Goal: Task Accomplishment & Management: Manage account settings

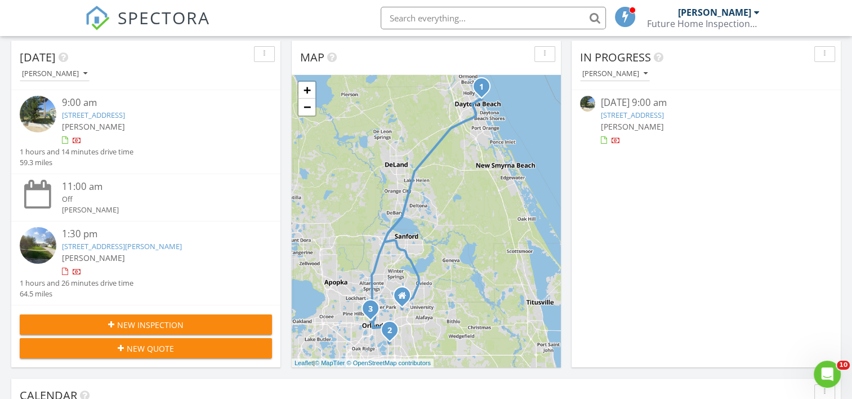
scroll to position [131, 0]
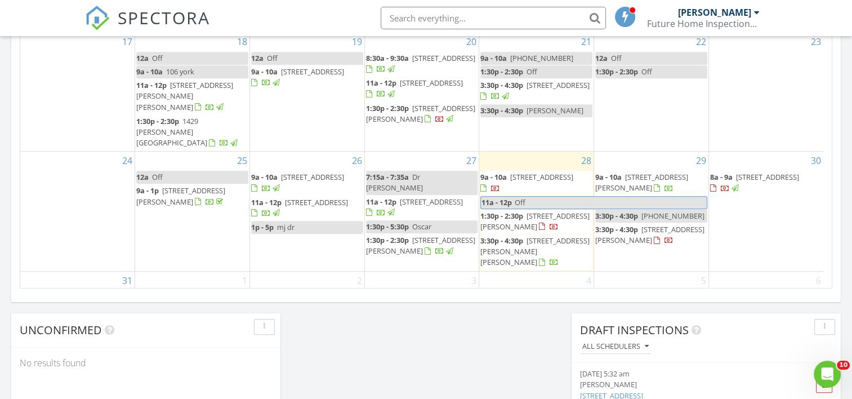
scroll to position [789, 0]
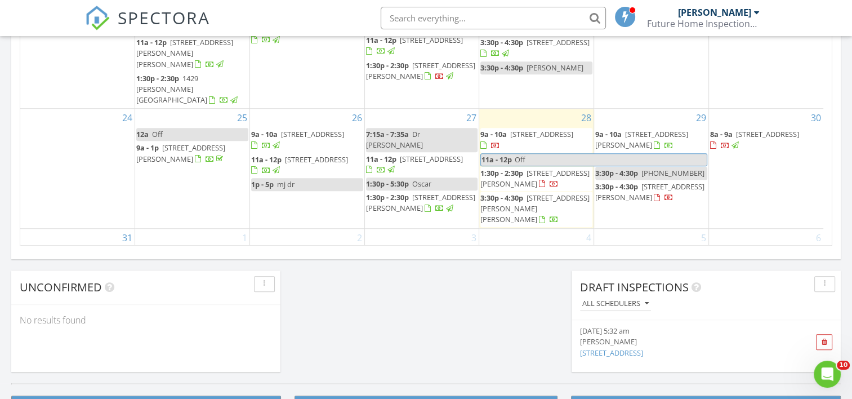
drag, startPoint x: 687, startPoint y: 143, endPoint x: 689, endPoint y: 132, distance: 11.5
click at [689, 132] on span "9a - 10a 6715 East Ave, Davenport 33896" at bounding box center [651, 140] width 112 height 22
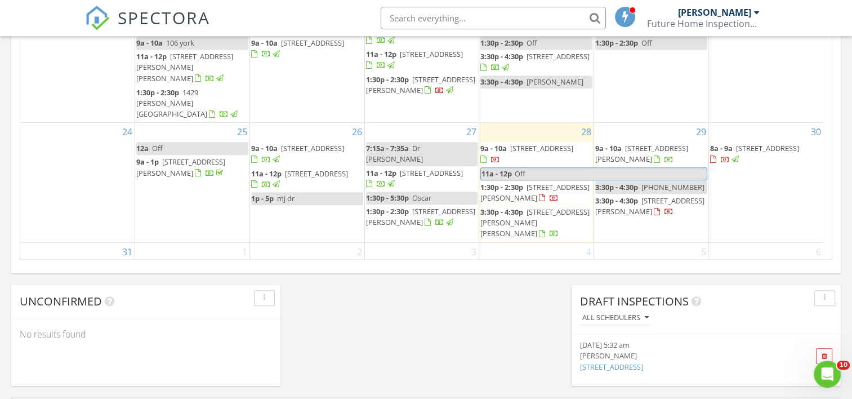
scroll to position [789, 0]
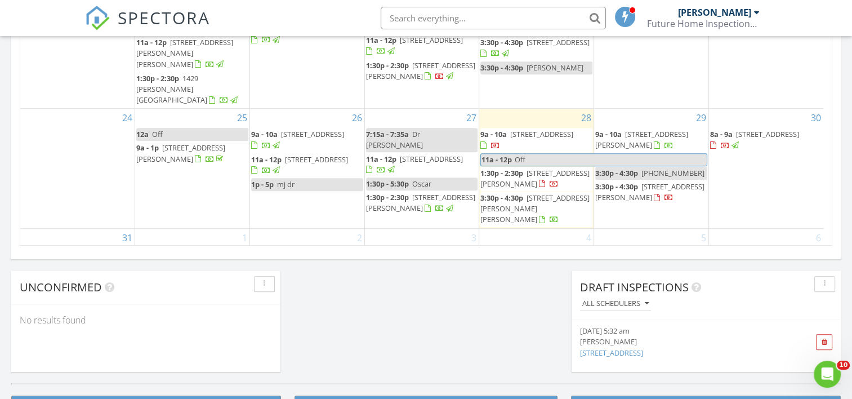
click at [617, 198] on div "29 9a - 10a 6715 East Ave, Davenport 33896 3:30p - 4:30p 407-716-7151 3:30p - 4…" at bounding box center [651, 168] width 114 height 119
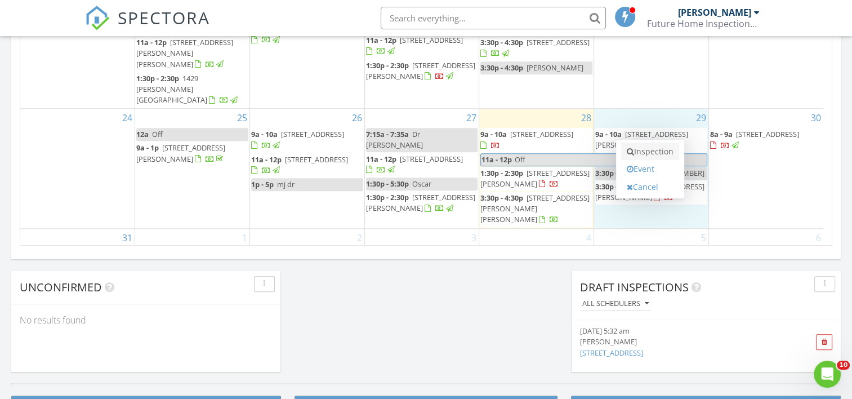
click at [639, 150] on link "Inspection" at bounding box center [650, 152] width 58 height 18
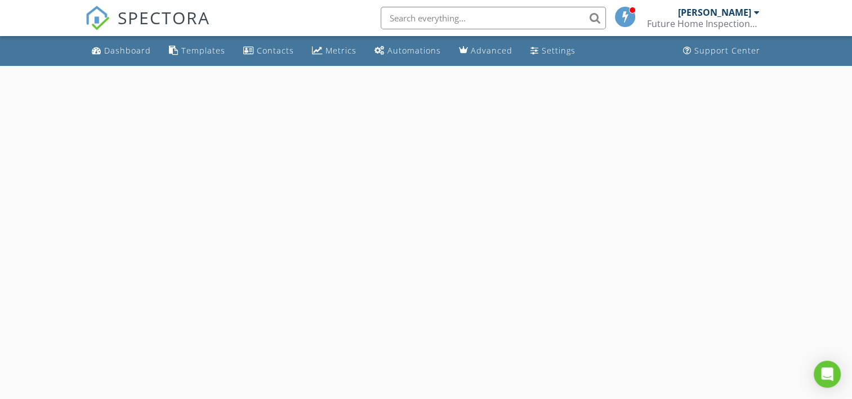
select select "7"
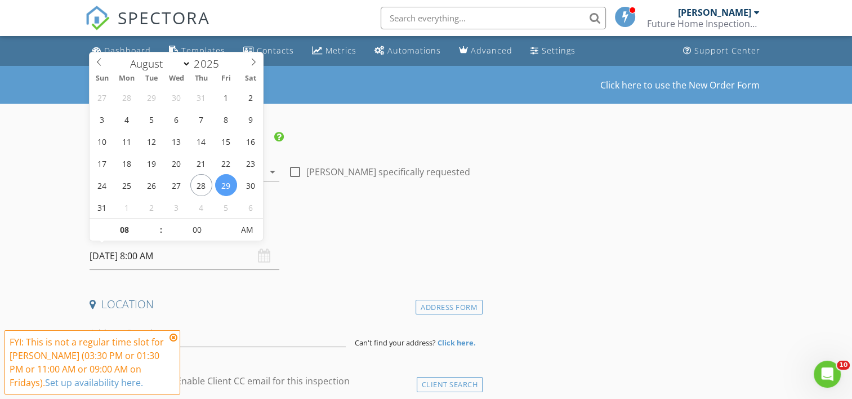
click at [139, 253] on input "08/29/2025 8:00 AM" at bounding box center [185, 256] width 190 height 28
type input "09"
type input "08/29/2025 9:00 AM"
click at [154, 223] on span at bounding box center [155, 224] width 8 height 11
type input "10"
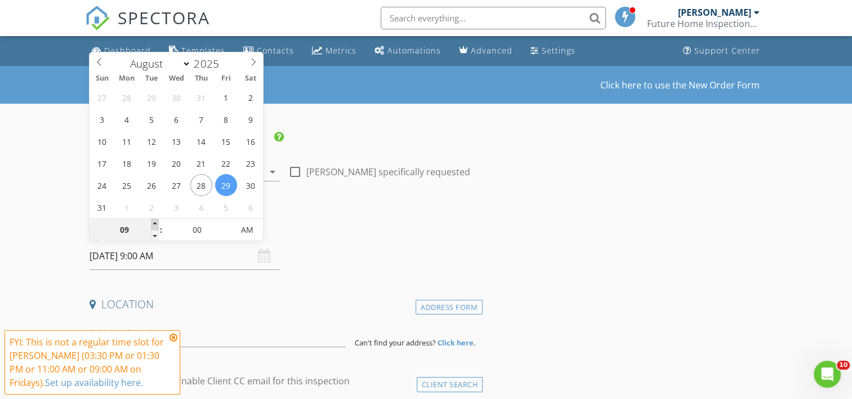
type input "08/29/2025 10:00 AM"
click at [154, 223] on span at bounding box center [155, 224] width 8 height 11
type input "11"
type input "08/29/2025 11:00 AM"
click at [154, 223] on span at bounding box center [155, 224] width 8 height 11
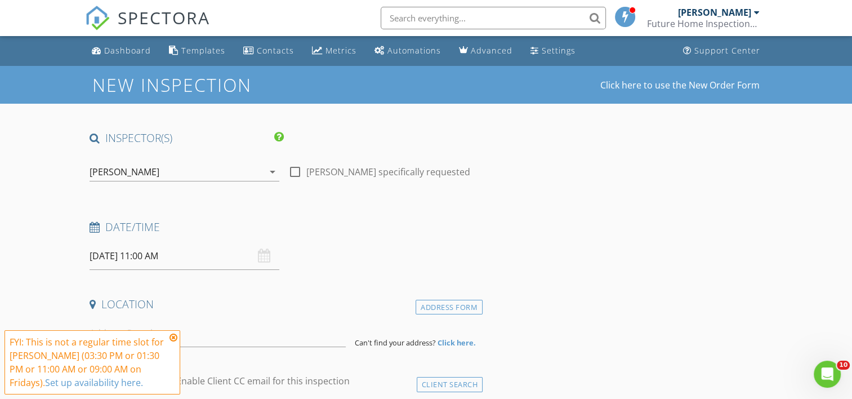
click at [173, 334] on icon at bounding box center [174, 337] width 8 height 9
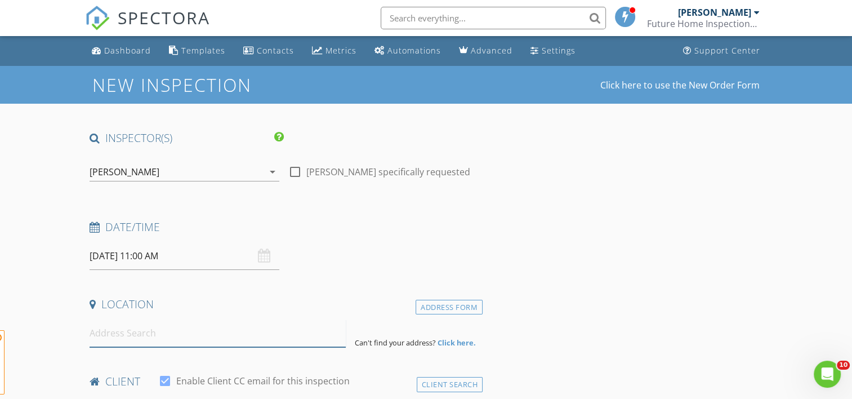
click at [121, 323] on input at bounding box center [218, 333] width 256 height 28
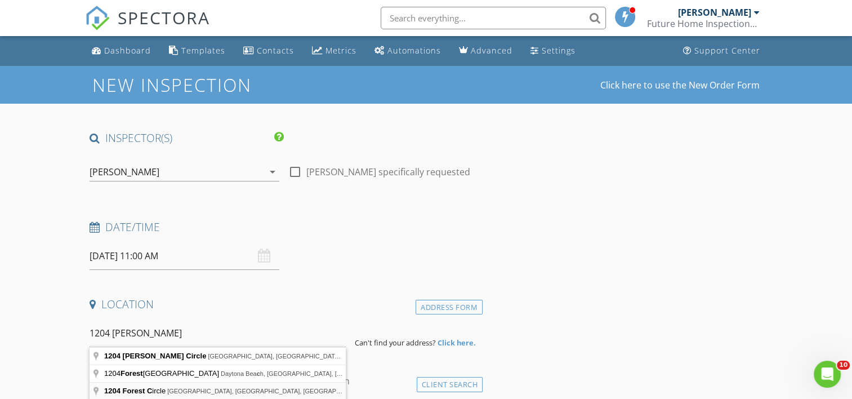
type input "1204 Forest Circle, Altamonte Springs, FL, USA"
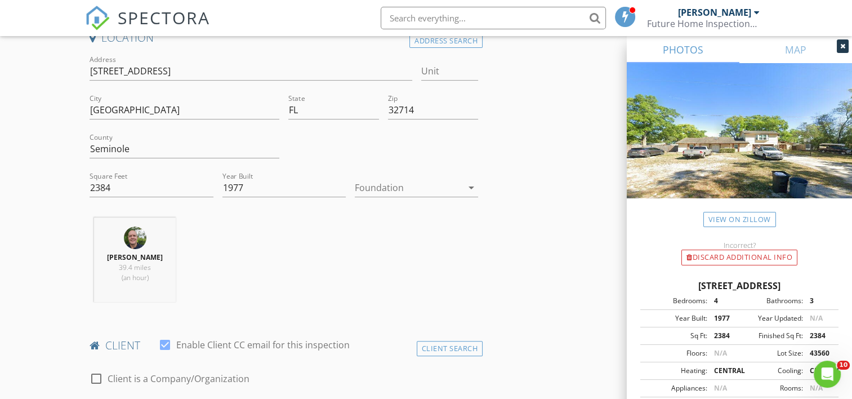
scroll to position [394, 0]
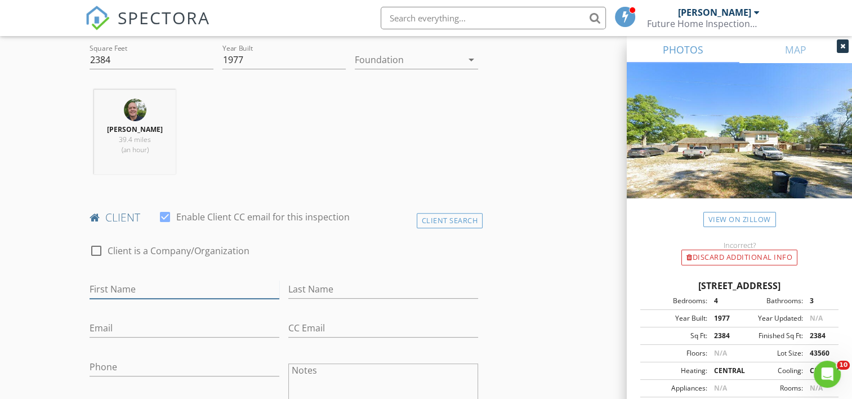
click at [122, 282] on input "First Name" at bounding box center [185, 289] width 190 height 19
type input "Rhonda"
type input "Cross"
type input "R"
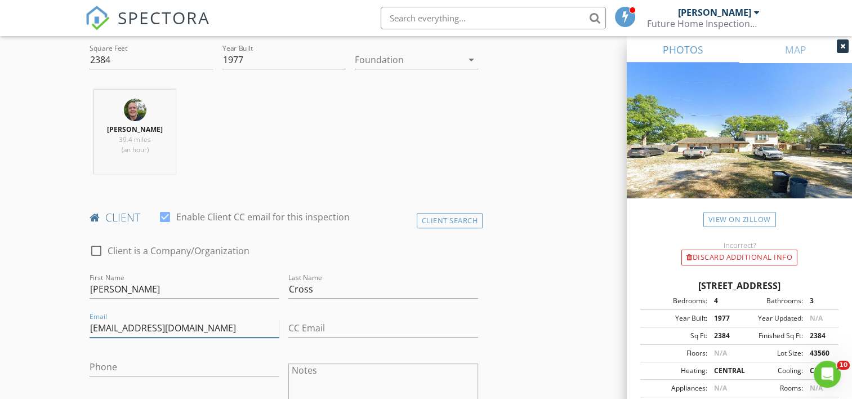
type input "rhondacross11@yahoo.com"
click at [107, 368] on input "Phone" at bounding box center [185, 367] width 190 height 19
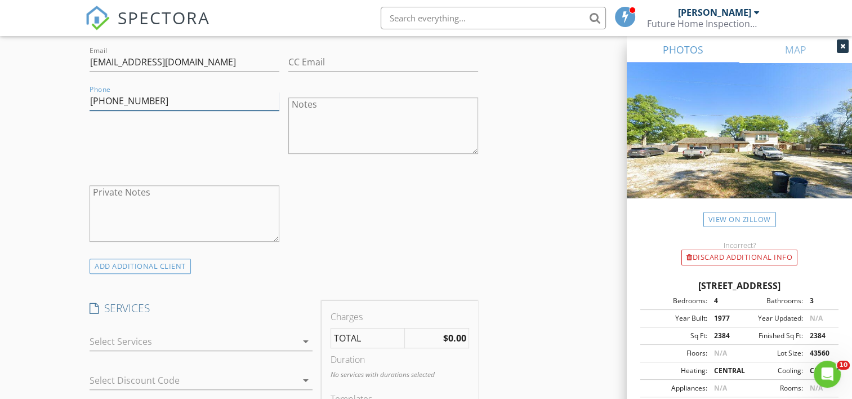
scroll to position [789, 0]
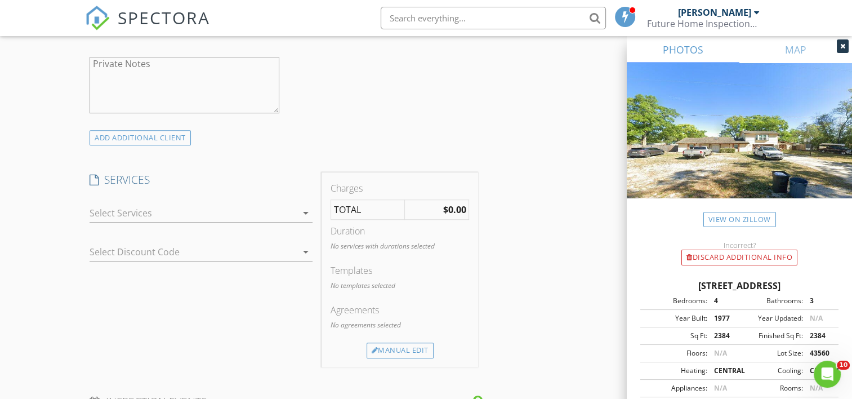
type input "407-766-2001"
click at [285, 210] on div at bounding box center [193, 213] width 207 height 18
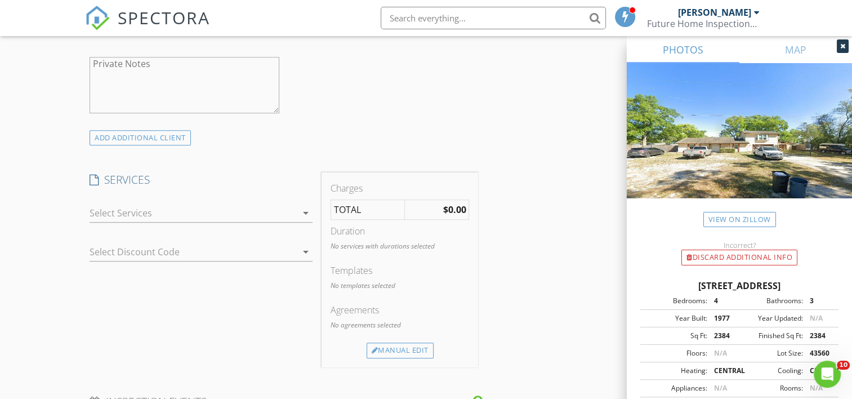
click at [291, 210] on div at bounding box center [193, 213] width 207 height 18
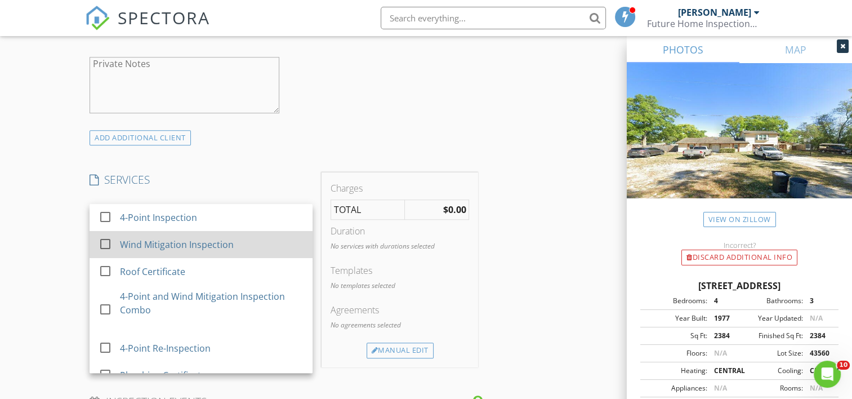
click at [161, 247] on div "Wind Mitigation Inspection" at bounding box center [178, 245] width 114 height 14
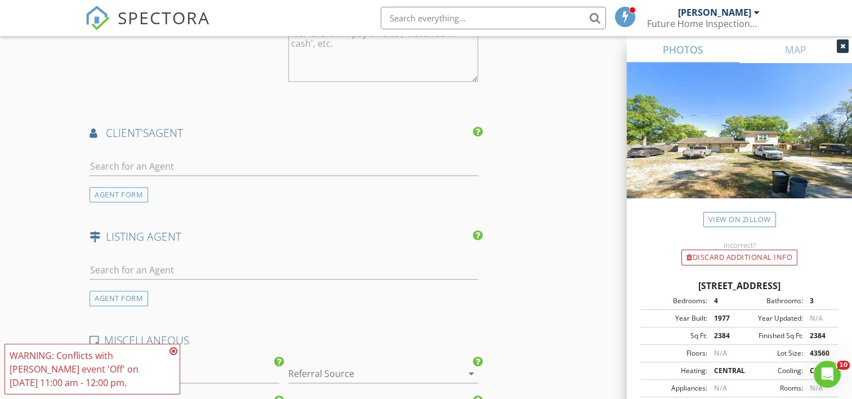
scroll to position [1314, 0]
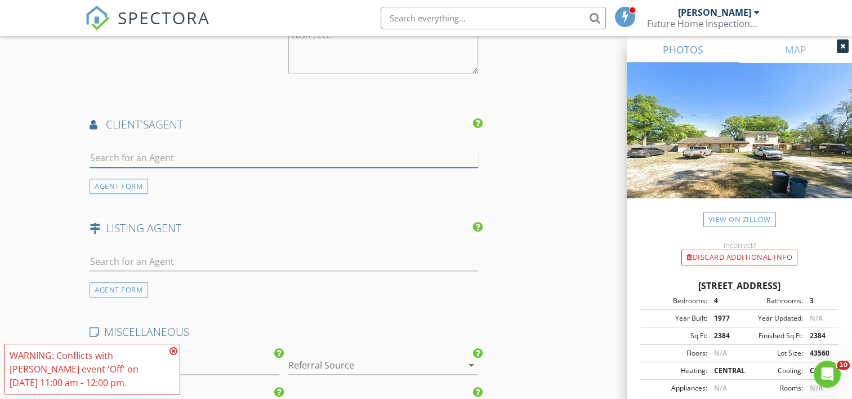
click at [164, 149] on input "text" at bounding box center [284, 158] width 389 height 19
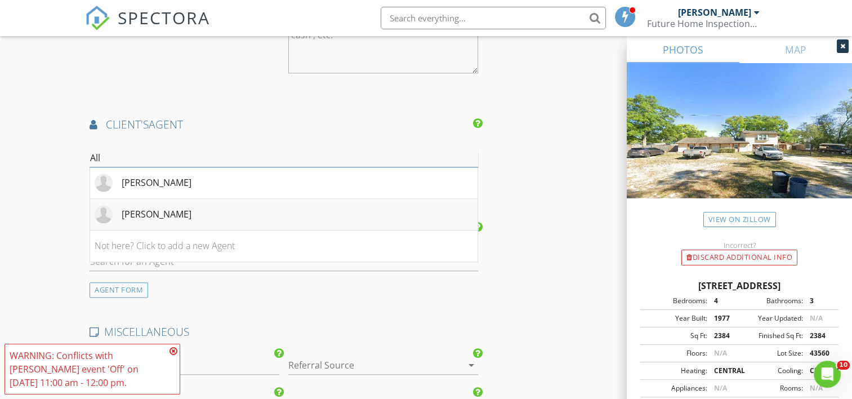
type input "All"
click at [183, 221] on li "Allison Brown" at bounding box center [284, 215] width 388 height 32
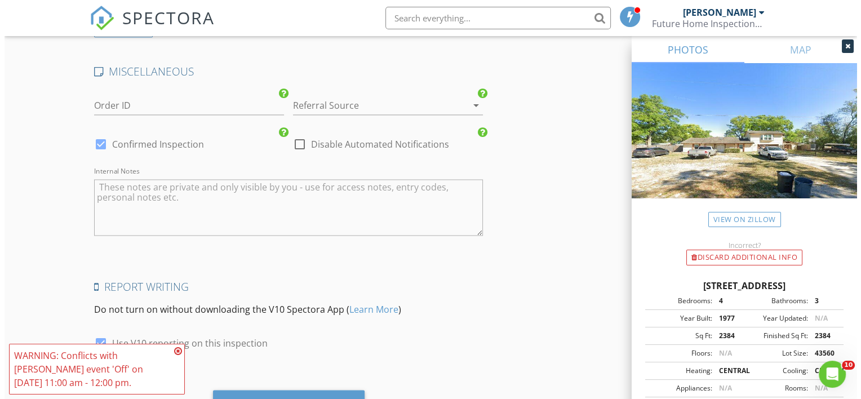
scroll to position [1883, 0]
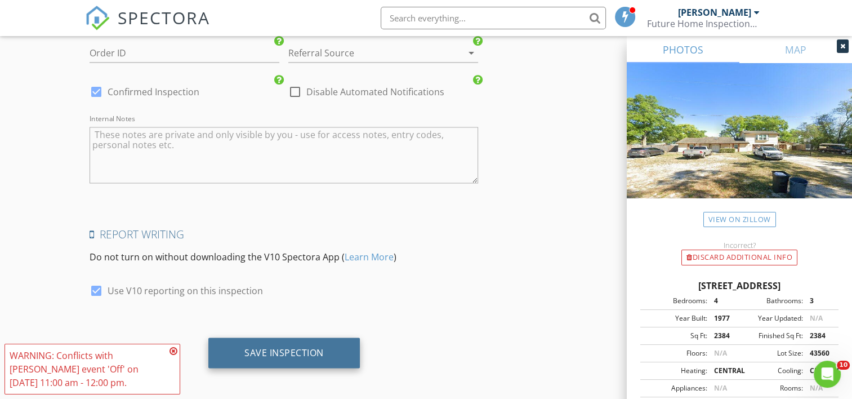
click at [265, 352] on div "Save Inspection" at bounding box center [283, 351] width 79 height 11
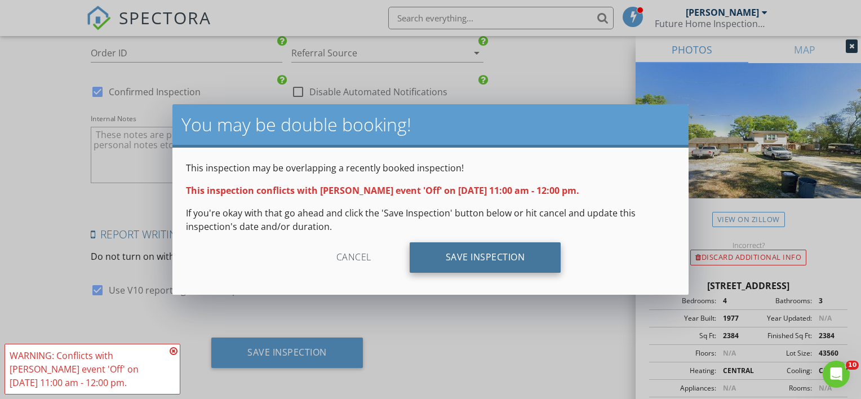
click at [473, 261] on div "Save Inspection" at bounding box center [486, 257] width 152 height 30
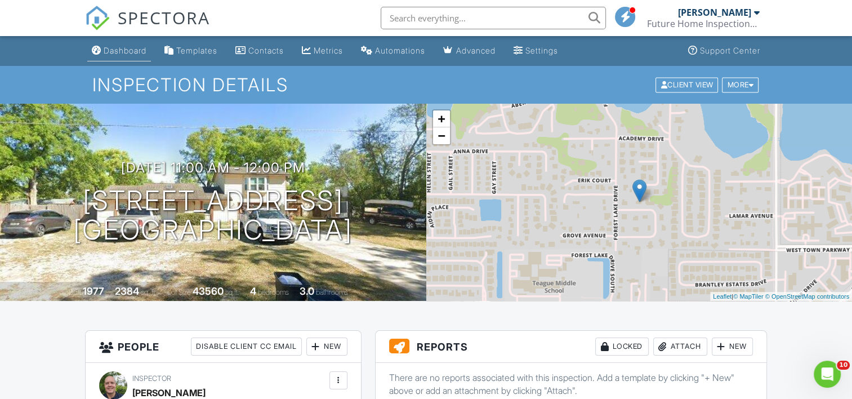
click at [127, 51] on div "Dashboard" at bounding box center [125, 51] width 43 height 10
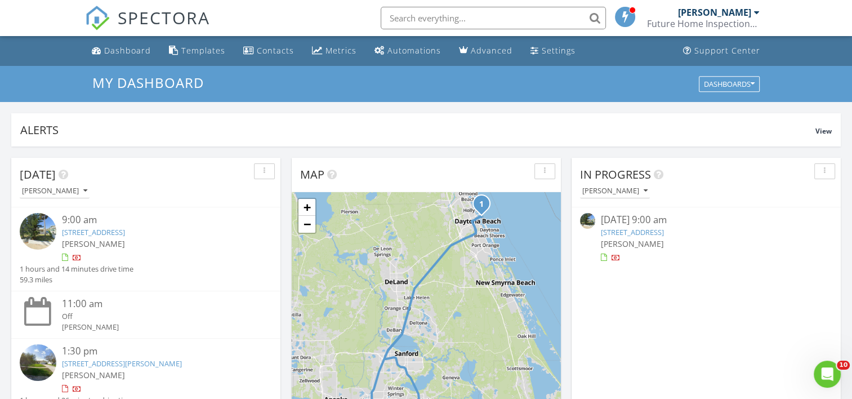
click at [419, 12] on input "text" at bounding box center [493, 18] width 225 height 23
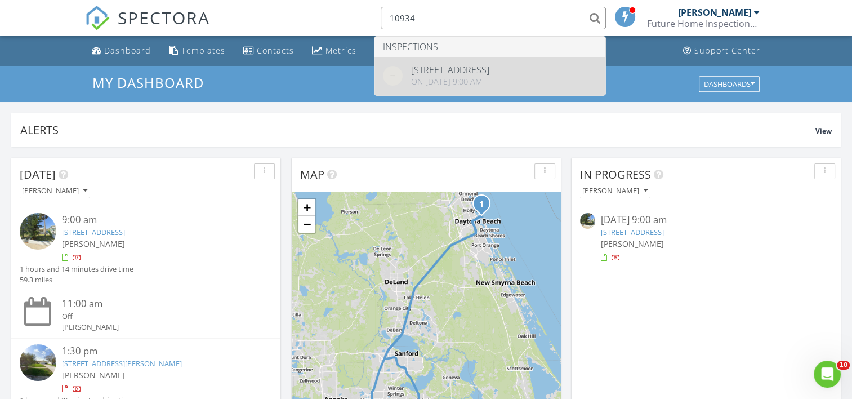
type input "10934"
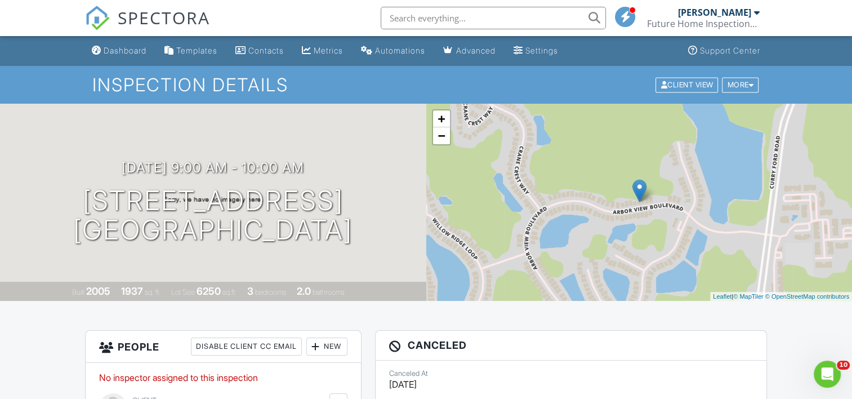
click at [349, 123] on div "08/27/2025 9:00 am - 10:00 am 10934 Arbor View Blvd Orlando, FL 32825 Built 200…" at bounding box center [213, 202] width 426 height 197
click at [111, 47] on div "Dashboard" at bounding box center [125, 51] width 43 height 10
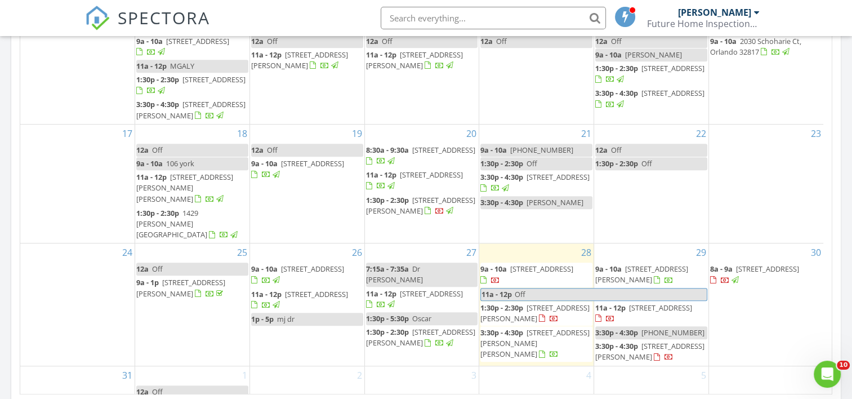
scroll to position [657, 0]
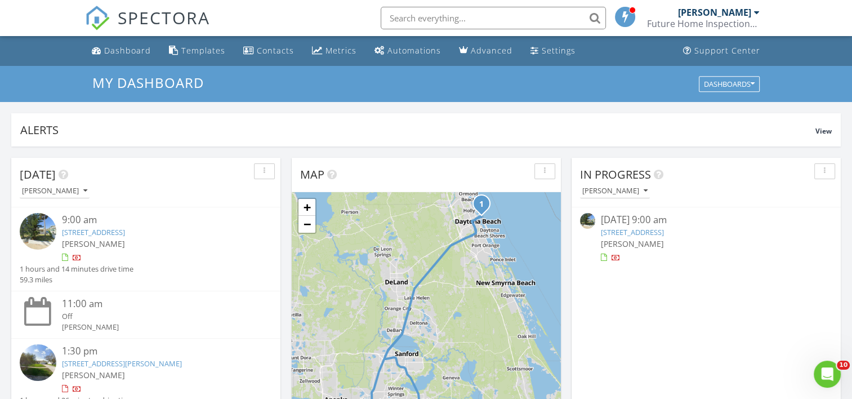
click at [404, 16] on input "text" at bounding box center [493, 18] width 225 height 23
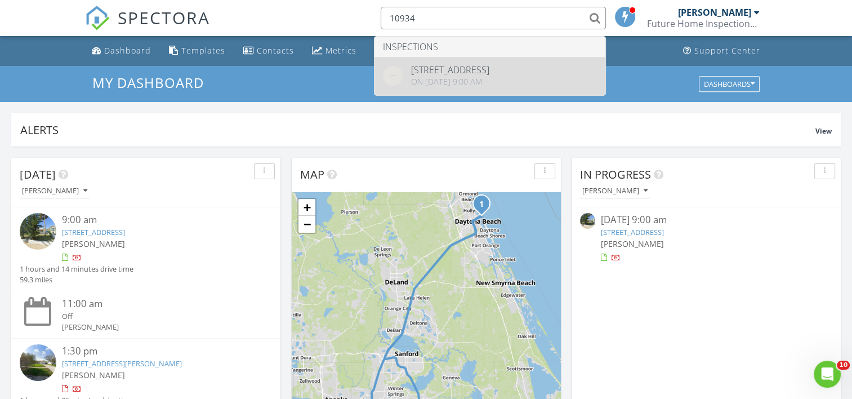
type input "10934"
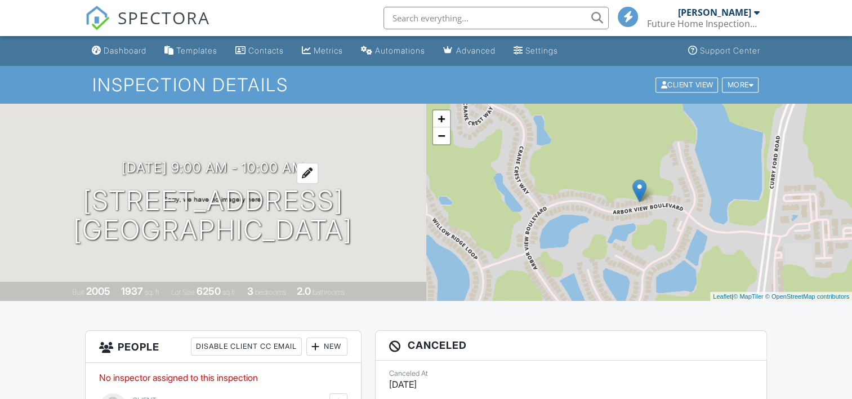
click at [259, 163] on h3 "08/27/2025 9:00 am - 10:00 am" at bounding box center [213, 167] width 183 height 15
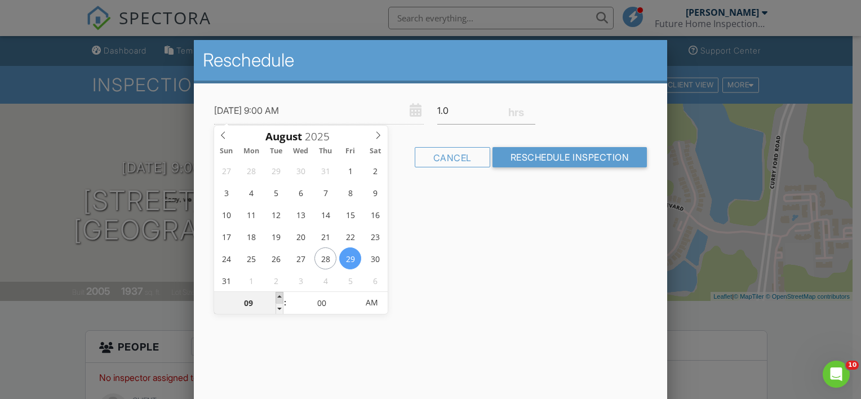
type input "08/29/2025 10:00 AM"
type input "10"
click at [279, 295] on span at bounding box center [279, 297] width 8 height 11
type input "08/29/2025 11:00 AM"
type input "11"
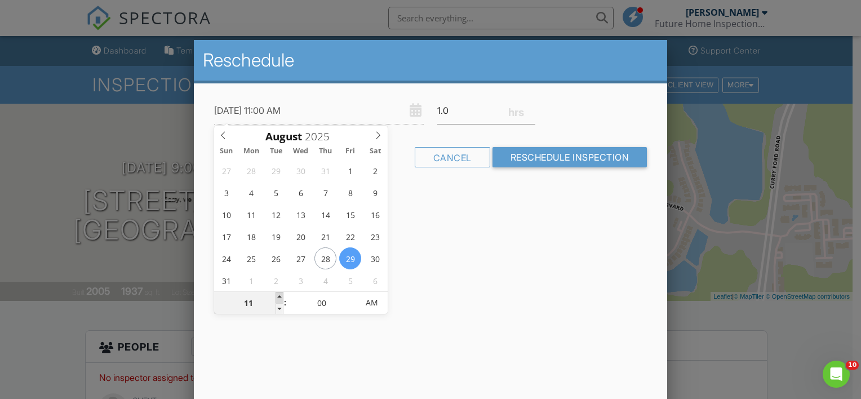
click at [279, 295] on span at bounding box center [279, 297] width 8 height 11
type input "08/29/2025 12:00 PM"
type input "12"
click at [279, 295] on span at bounding box center [279, 297] width 8 height 11
type input "08/29/2025 1:00 PM"
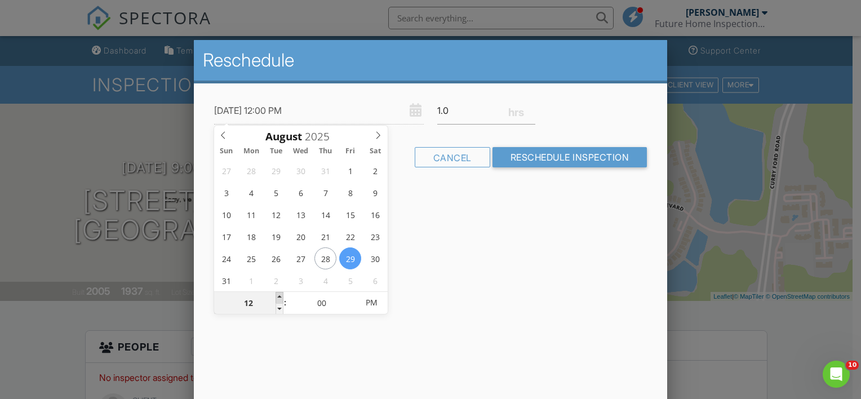
type input "01"
click at [279, 295] on span at bounding box center [279, 297] width 8 height 11
type input "08/29/2025 1:05 PM"
type input "05"
click at [352, 296] on span at bounding box center [352, 297] width 8 height 11
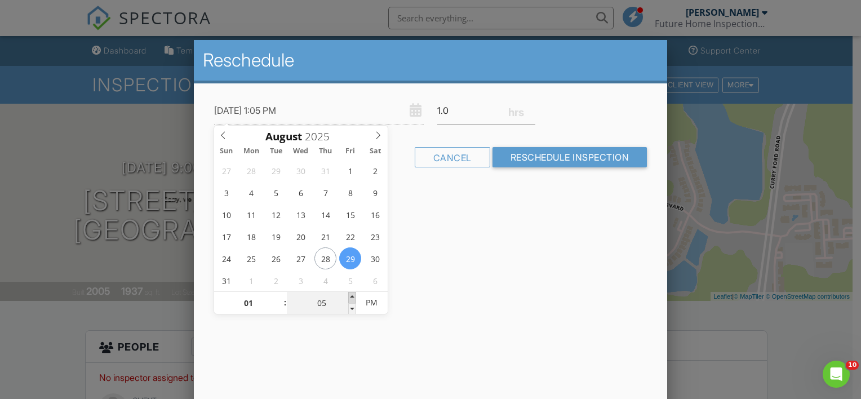
type input "08/29/2025 1:10 PM"
type input "10"
click at [352, 296] on span at bounding box center [352, 297] width 8 height 11
type input "08/29/2025 1:15 PM"
type input "15"
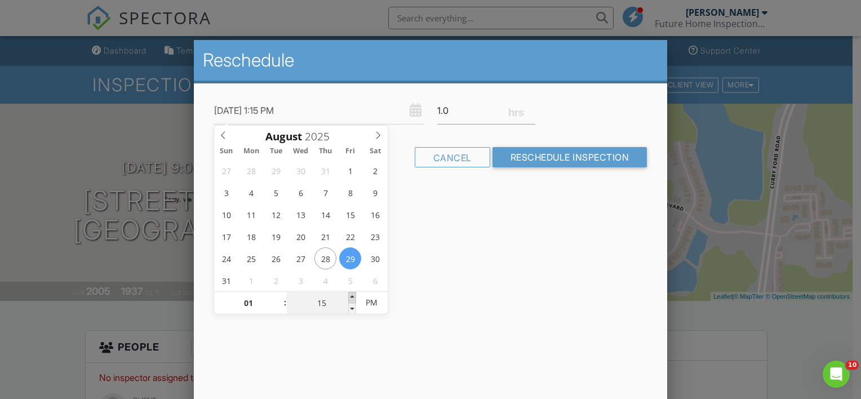
click at [352, 296] on span at bounding box center [352, 297] width 8 height 11
type input "08/29/2025 1:20 PM"
type input "20"
click at [352, 296] on span at bounding box center [352, 297] width 8 height 11
type input "08/29/2025 1:25 PM"
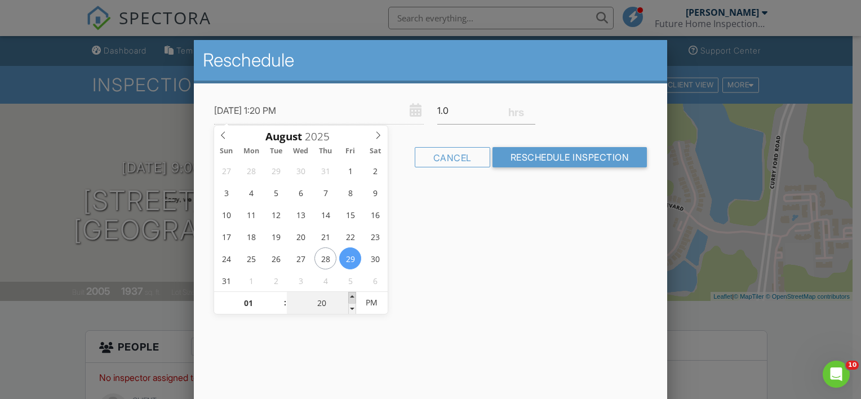
type input "25"
click at [352, 296] on span at bounding box center [352, 297] width 8 height 11
type input "[DATE] 1:30 PM"
type input "30"
click at [352, 296] on span at bounding box center [352, 297] width 8 height 11
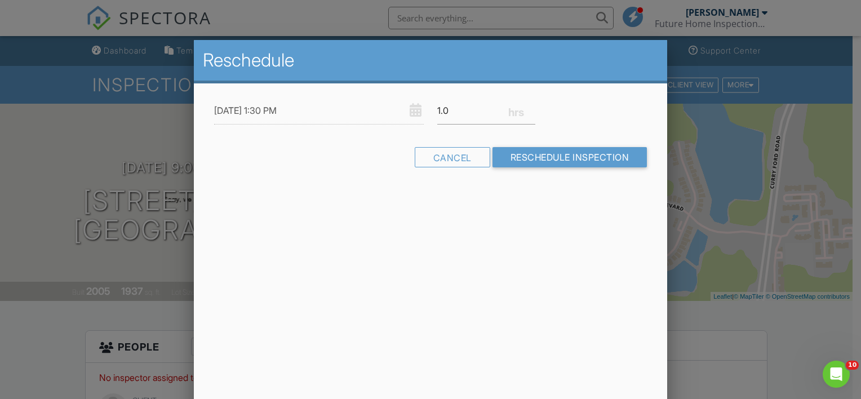
click at [470, 276] on div "Reschedule 08/29/2025 1:30 PM 1.0 Warning: this date/time is in the past. Cance…" at bounding box center [430, 237] width 473 height 394
click at [517, 158] on input "Reschedule Inspection" at bounding box center [569, 157] width 155 height 20
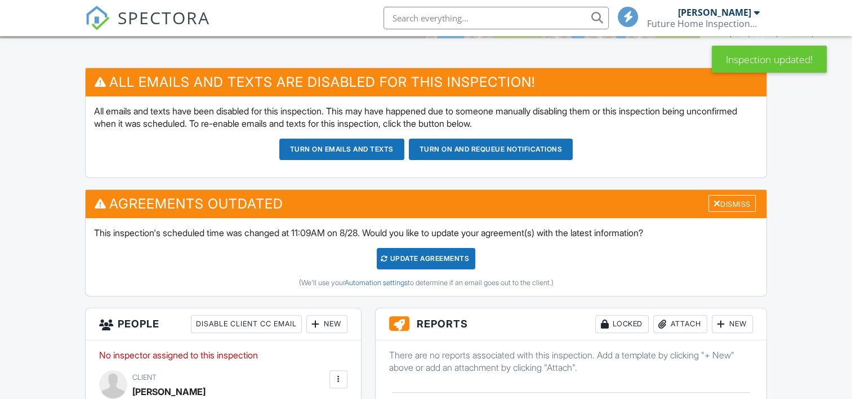
scroll to position [262, 0]
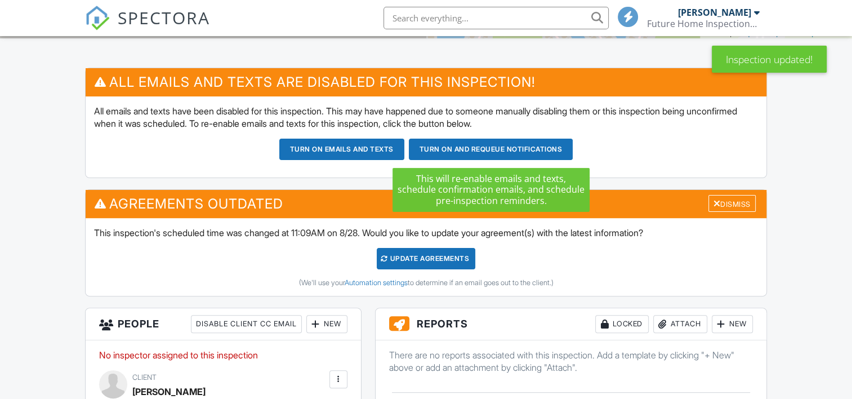
click at [441, 152] on button "Turn on and Requeue Notifications" at bounding box center [491, 149] width 164 height 21
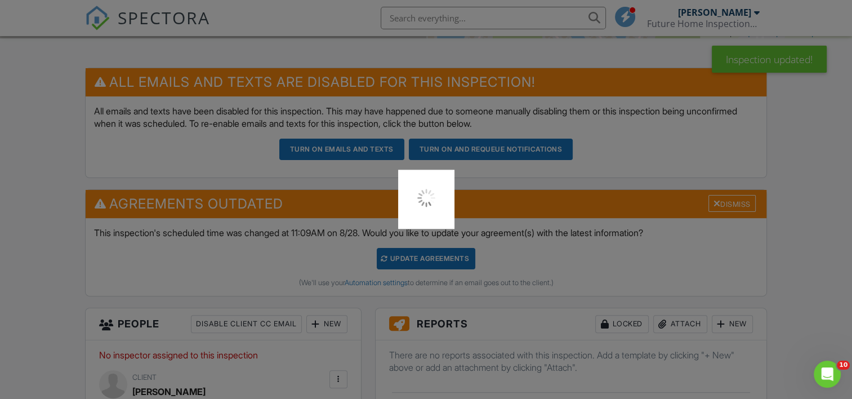
scroll to position [0, 0]
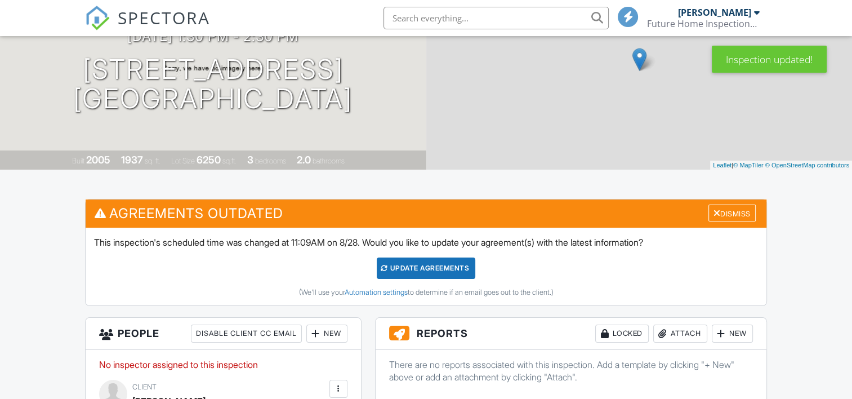
click at [423, 266] on div "Update Agreements" at bounding box center [426, 267] width 99 height 21
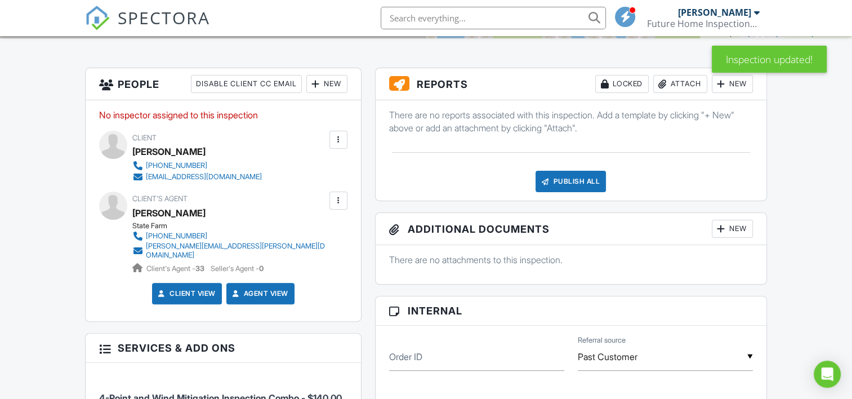
click at [326, 83] on div "New" at bounding box center [326, 84] width 41 height 18
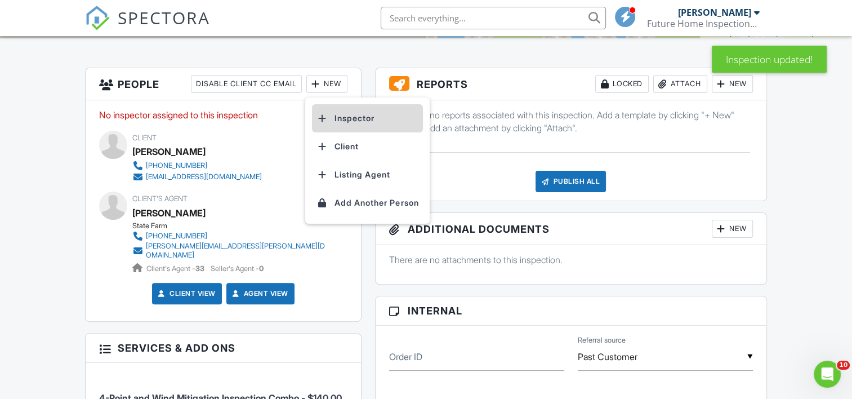
click at [347, 117] on li "Inspector" at bounding box center [367, 118] width 111 height 28
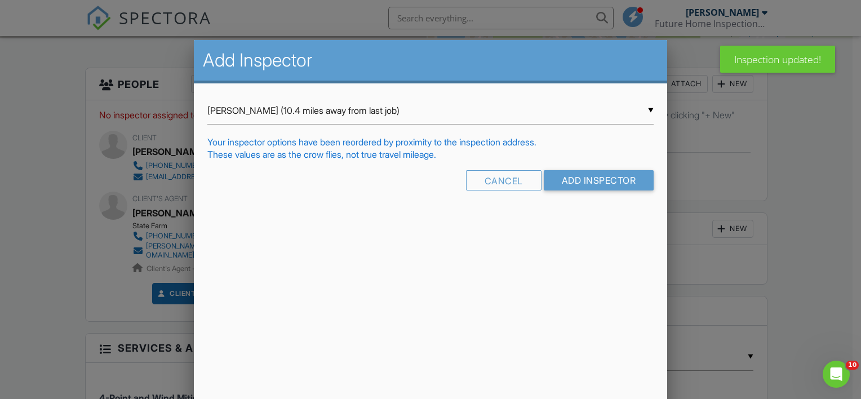
click at [435, 108] on div "▼ Curtis Foote (10.4 miles away from last job) Curtis Foote (10.4 miles away fr…" at bounding box center [430, 111] width 446 height 28
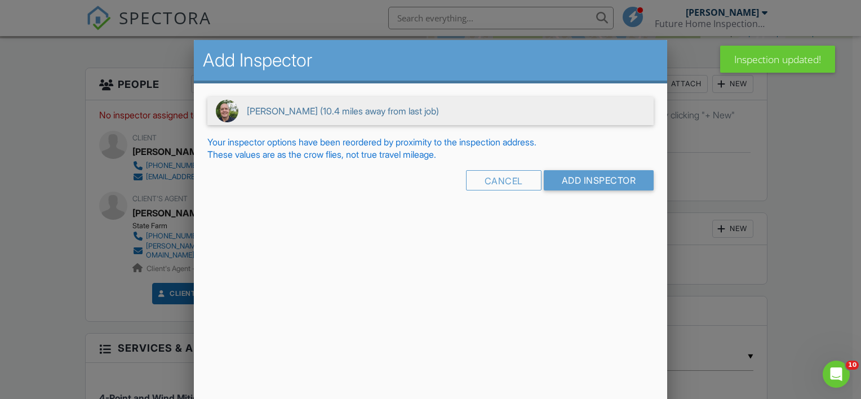
click at [435, 108] on span "Curtis Foote (10.4 miles away from last job)" at bounding box center [430, 111] width 446 height 28
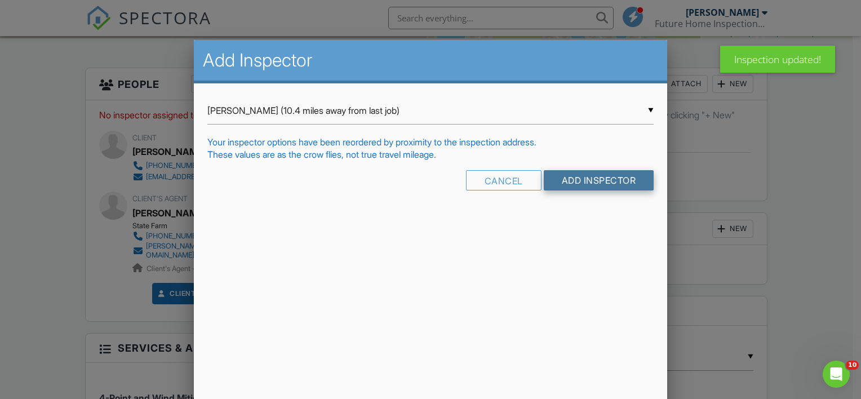
click at [556, 183] on input "Add Inspector" at bounding box center [599, 180] width 110 height 20
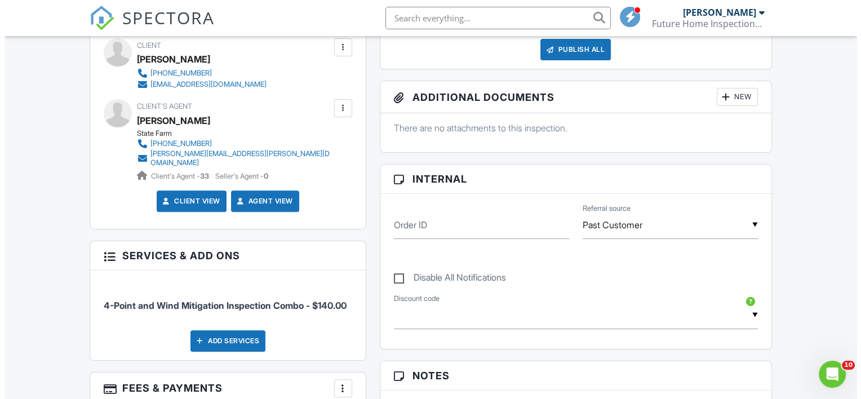
scroll to position [262, 0]
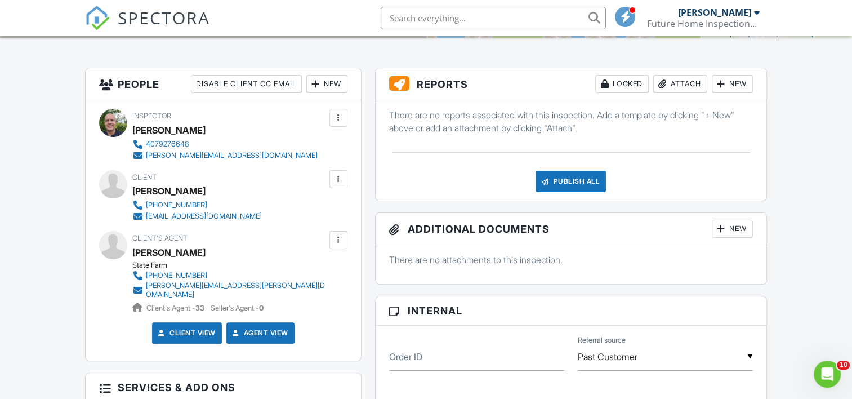
click at [340, 177] on div at bounding box center [338, 178] width 11 height 11
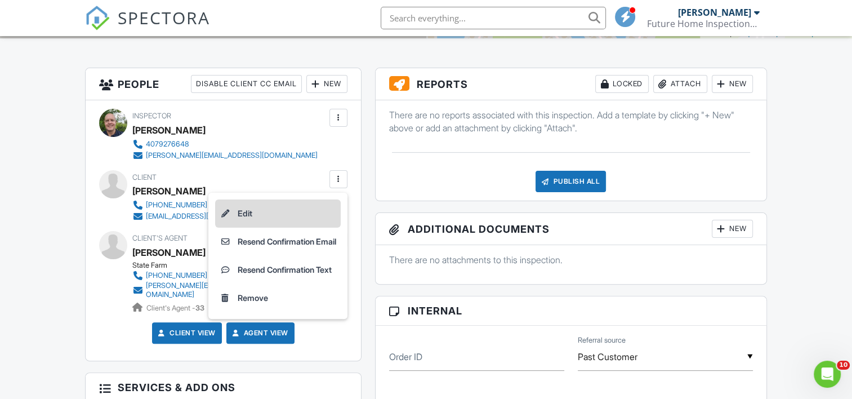
click at [243, 213] on li "Edit" at bounding box center [278, 213] width 126 height 28
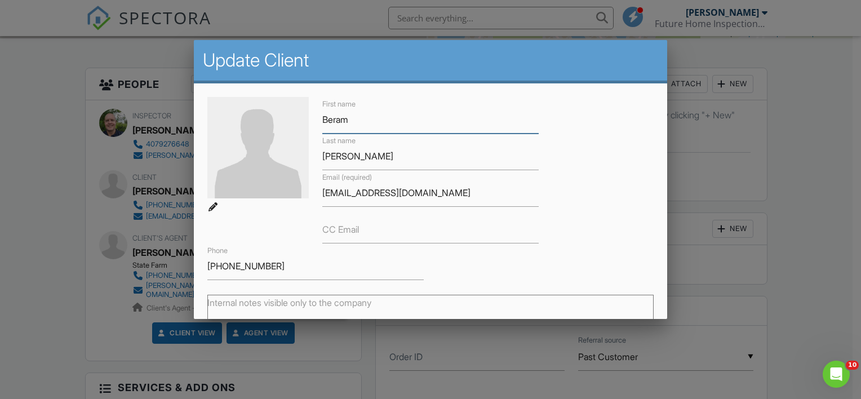
scroll to position [131, 0]
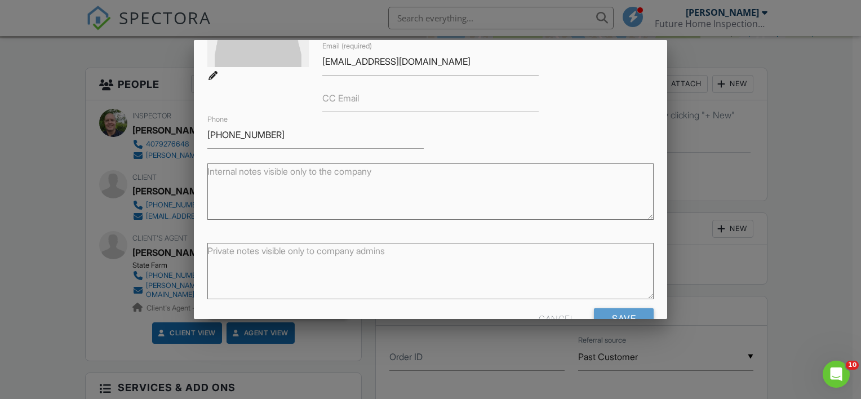
click at [235, 173] on label "Internal notes visible only to the company" at bounding box center [289, 171] width 164 height 12
click at [235, 173] on textarea "Internal notes visible only to the company" at bounding box center [430, 191] width 446 height 56
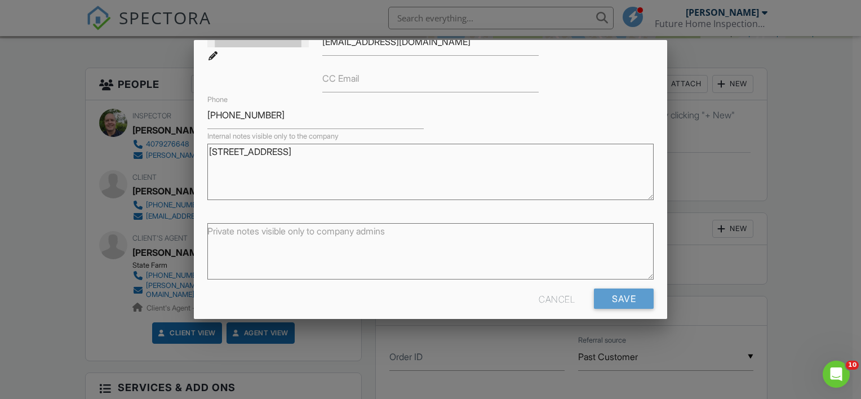
scroll to position [162, 0]
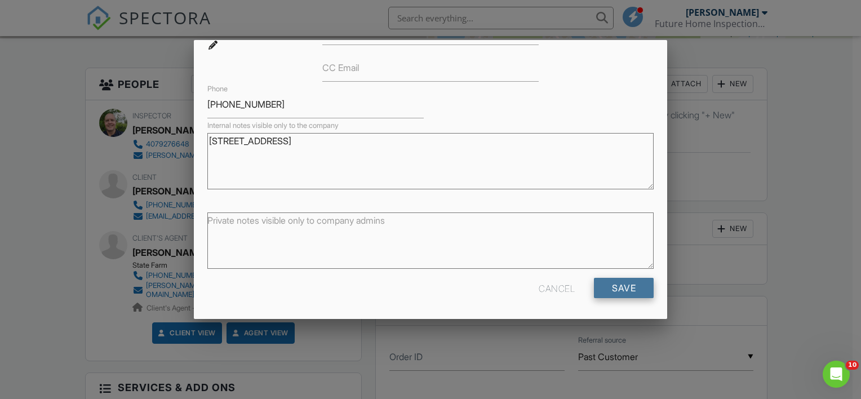
type textarea "[STREET_ADDRESS]"
click at [601, 292] on input "Save" at bounding box center [624, 288] width 60 height 20
